Goal: Information Seeking & Learning: Learn about a topic

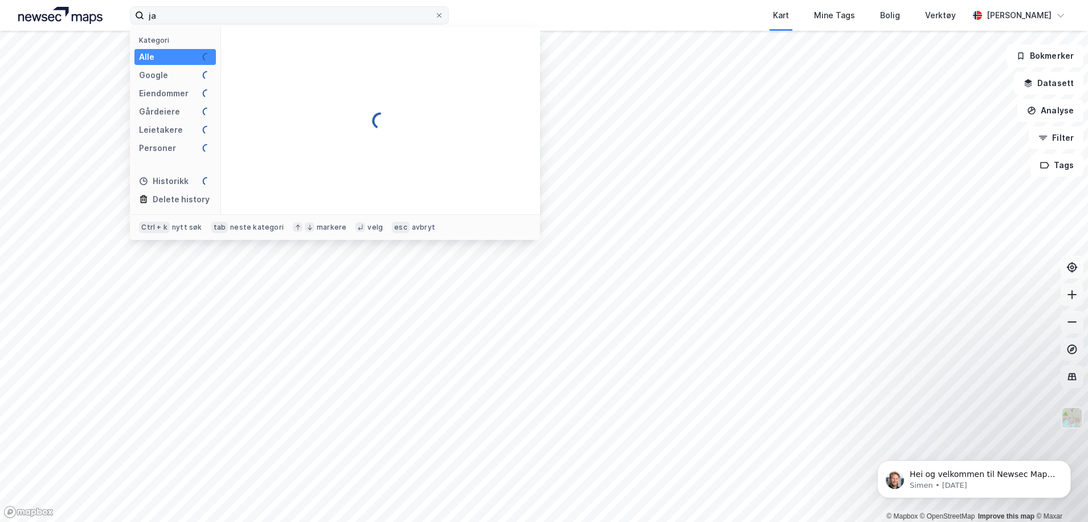
type input "j"
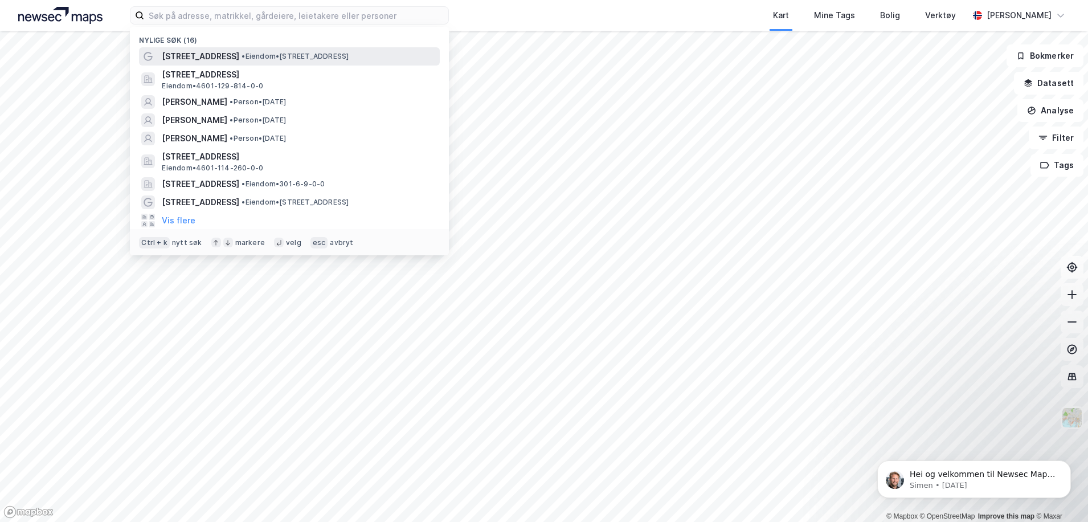
click at [244, 58] on span "• Eiendom • [STREET_ADDRESS]" at bounding box center [295, 56] width 107 height 9
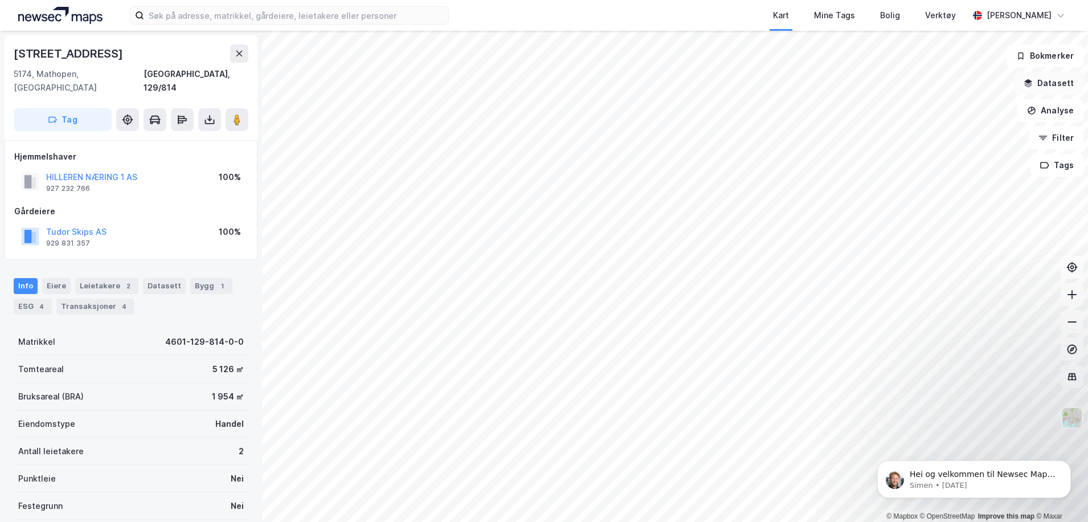
click at [1059, 80] on button "Datasett" at bounding box center [1048, 83] width 69 height 23
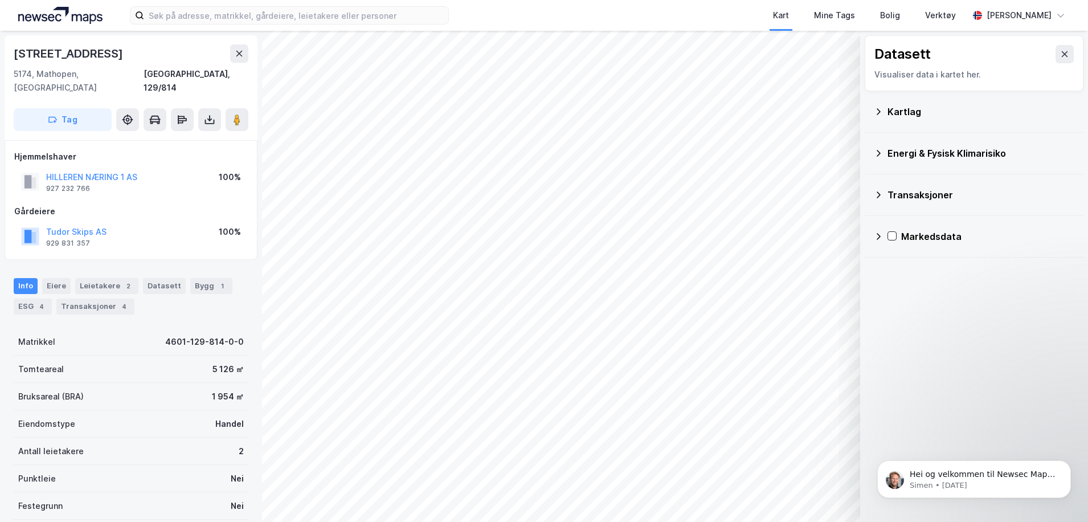
click at [900, 111] on div "Kartlag" at bounding box center [980, 112] width 187 height 14
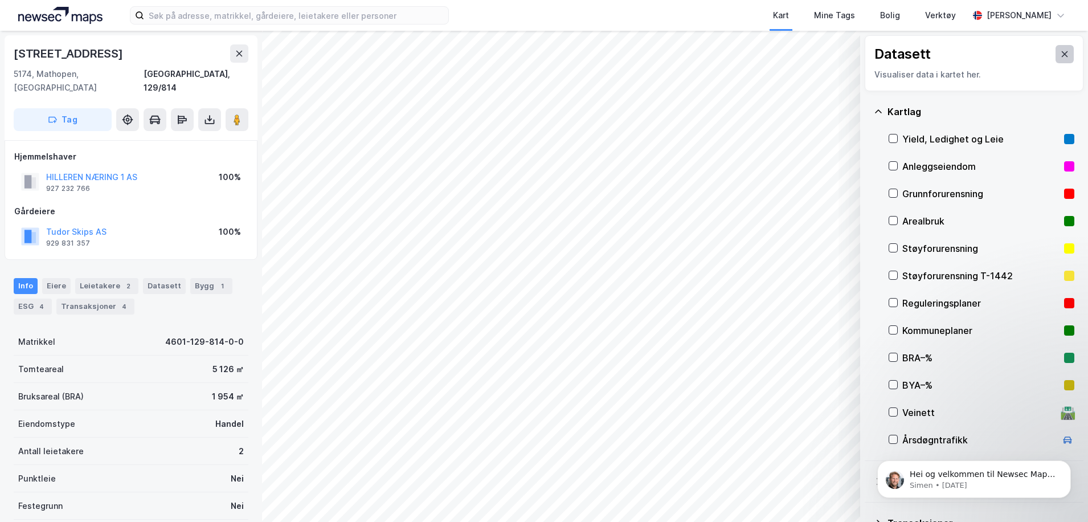
click at [1060, 56] on icon at bounding box center [1064, 54] width 9 height 9
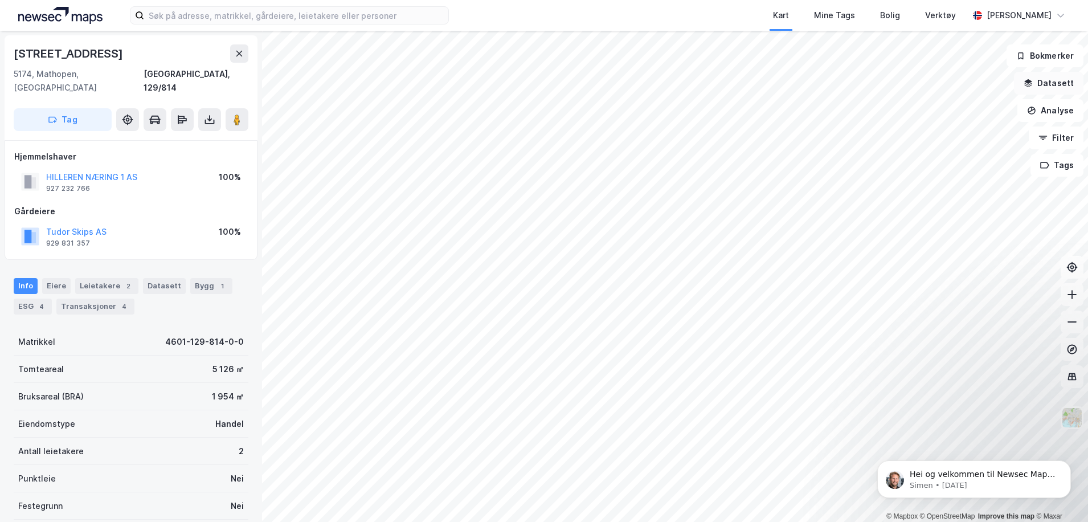
click at [1051, 87] on button "Datasett" at bounding box center [1048, 83] width 69 height 23
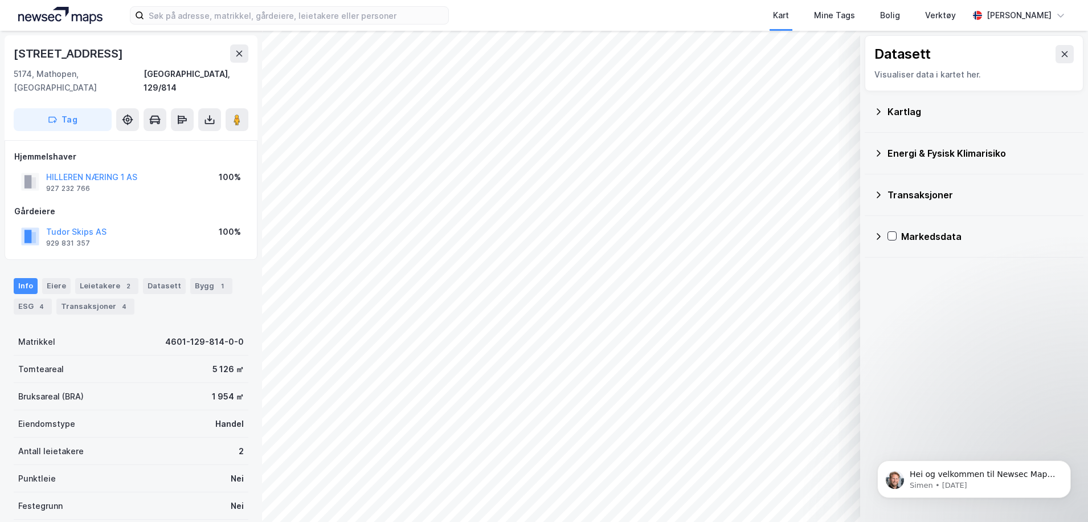
click at [950, 156] on div "Energi & Fysisk Klimarisiko" at bounding box center [980, 153] width 187 height 14
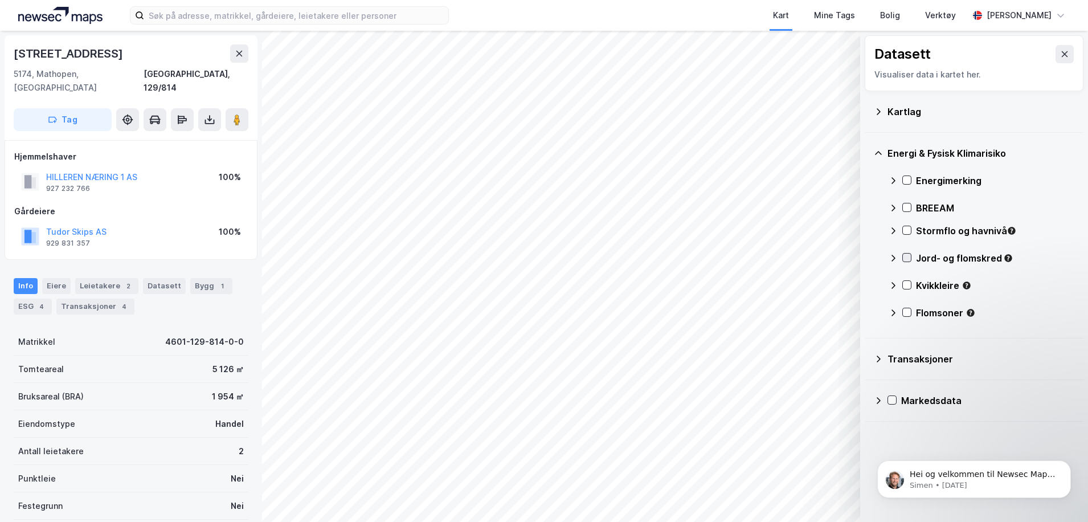
click at [906, 259] on icon at bounding box center [907, 257] width 8 height 8
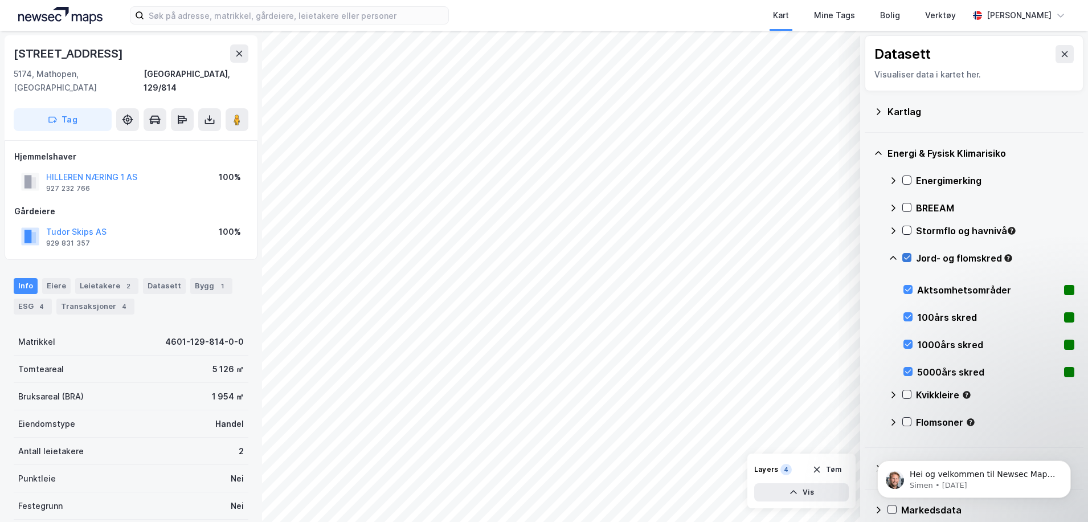
click at [907, 258] on icon at bounding box center [907, 257] width 8 height 8
click at [907, 259] on icon at bounding box center [907, 258] width 6 height 4
click at [785, 469] on div "4" at bounding box center [785, 469] width 11 height 11
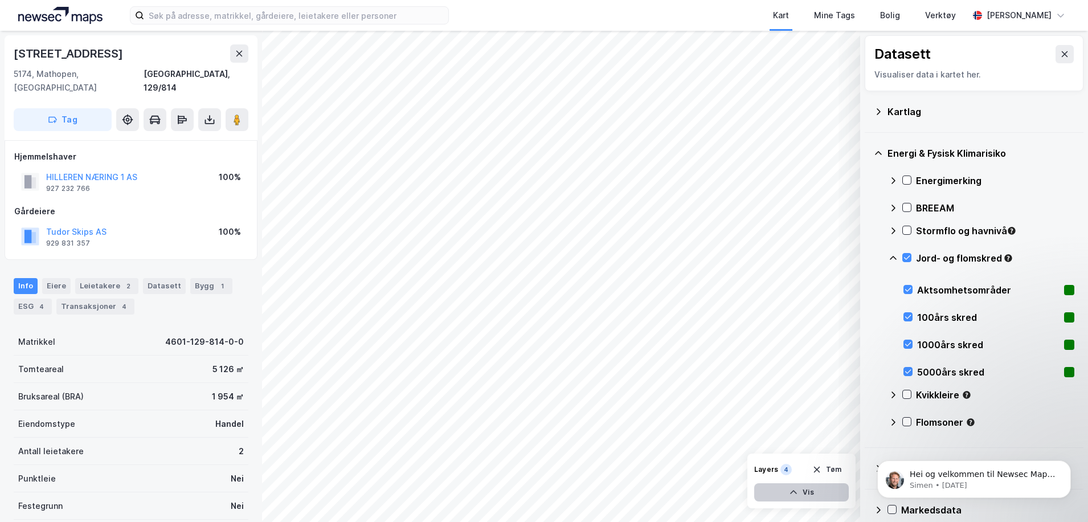
click at [797, 486] on button "Vis" at bounding box center [801, 492] width 95 height 18
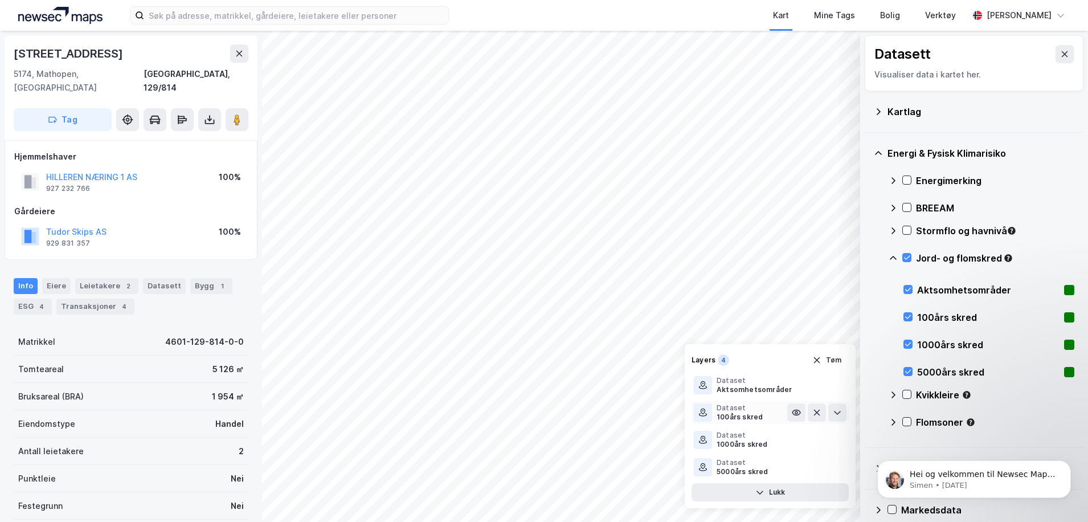
click at [734, 413] on div "100års skred" at bounding box center [740, 416] width 46 height 9
click at [736, 380] on div "Dataset" at bounding box center [752, 380] width 71 height 9
click at [745, 417] on div "100års skred" at bounding box center [740, 416] width 46 height 9
click at [744, 445] on div "1000års skred" at bounding box center [742, 444] width 51 height 9
click at [748, 468] on div "5000års skred" at bounding box center [743, 471] width 52 height 9
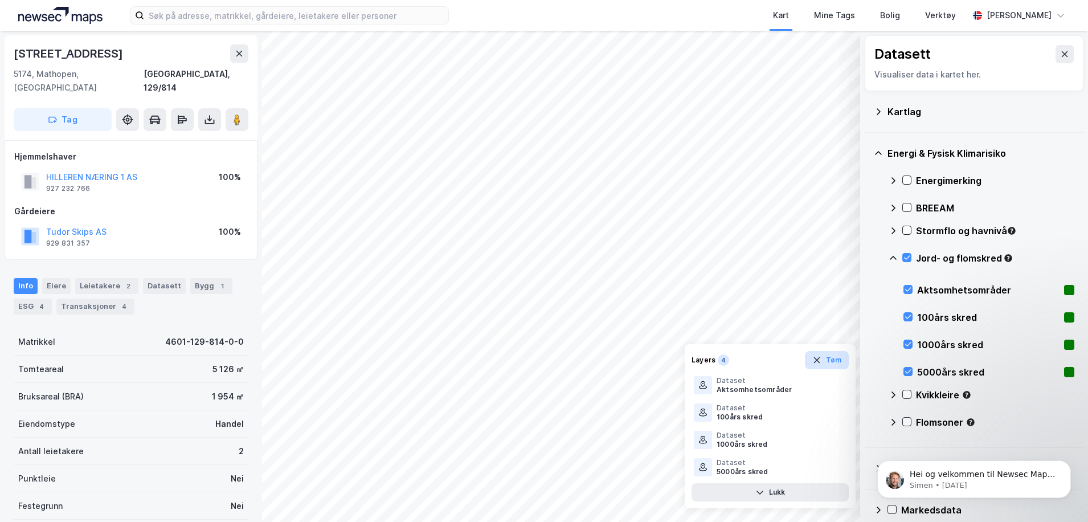
click at [837, 361] on button "Tøm" at bounding box center [827, 360] width 44 height 18
